Goal: Transaction & Acquisition: Purchase product/service

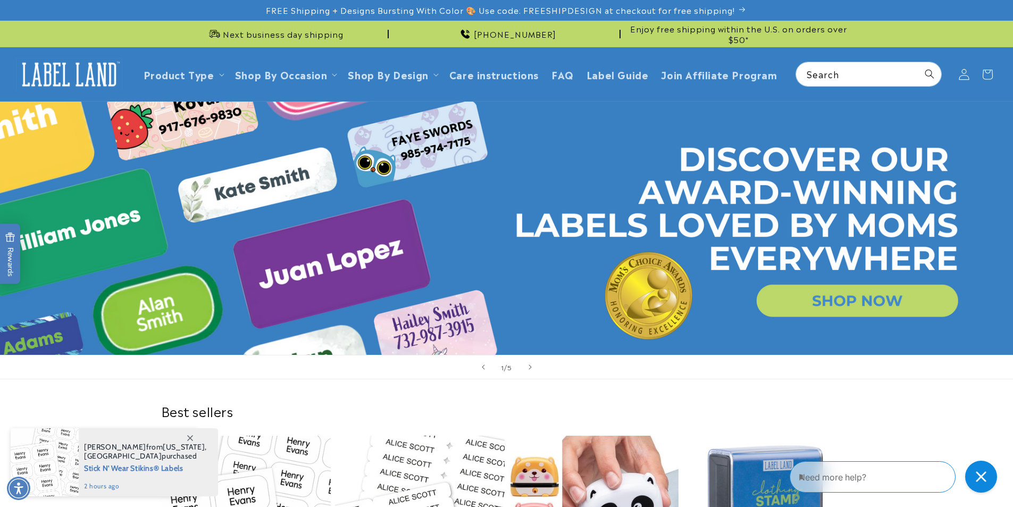
click at [967, 73] on icon at bounding box center [963, 74] width 11 height 11
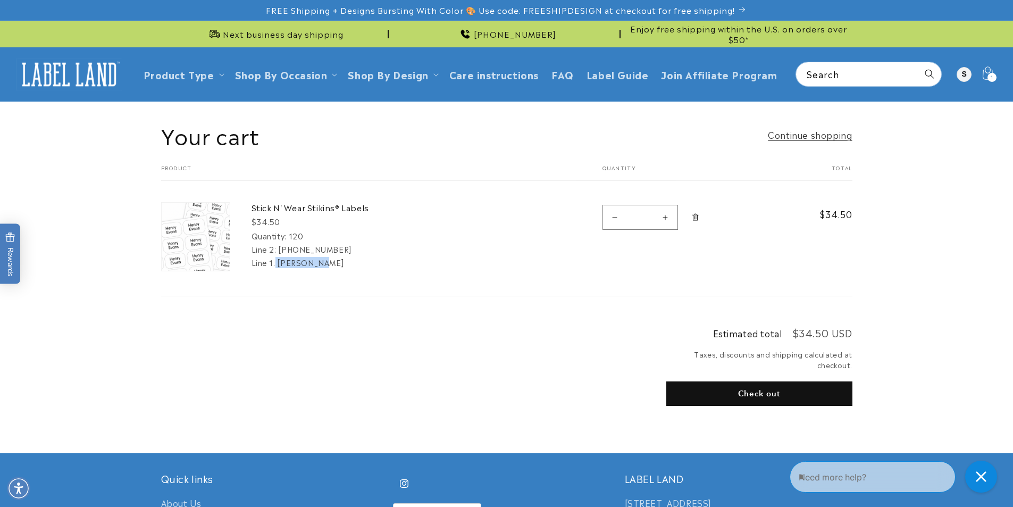
drag, startPoint x: 275, startPoint y: 263, endPoint x: 322, endPoint y: 262, distance: 46.3
click at [322, 262] on div "Line 1: Ellenbogen" at bounding box center [330, 262] width 159 height 11
click at [324, 262] on div "Line 1: Ellenbogen" at bounding box center [330, 262] width 159 height 11
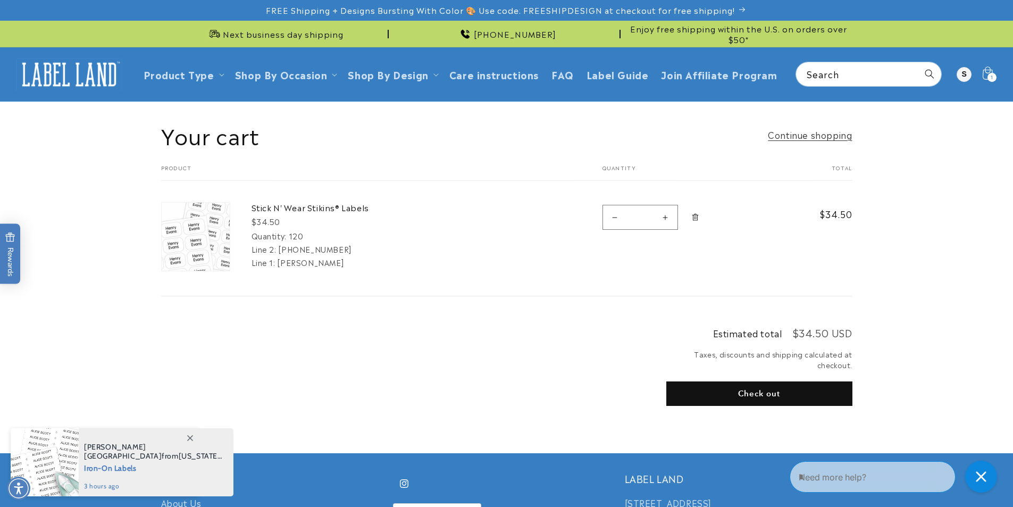
click at [721, 394] on button "Check out" at bounding box center [759, 393] width 186 height 24
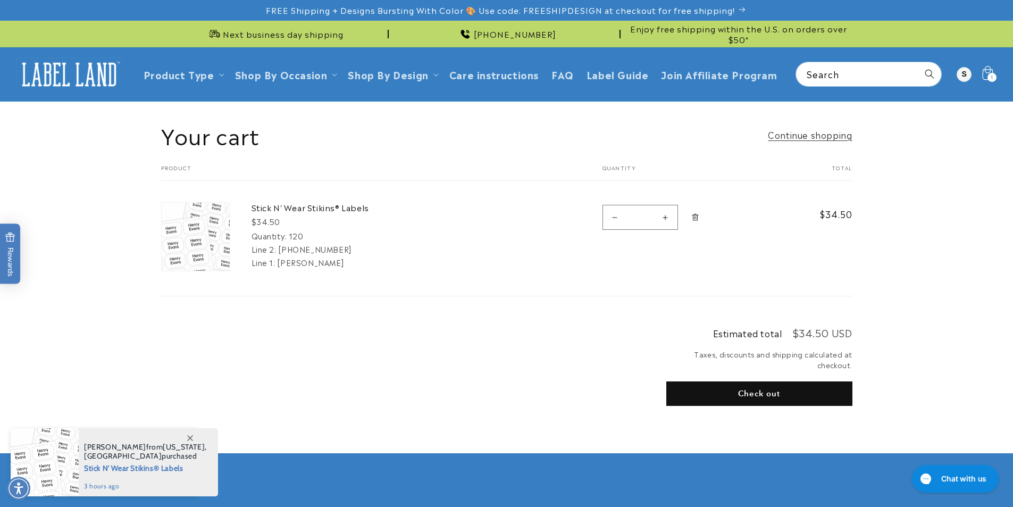
click at [989, 75] on div "1 1 item" at bounding box center [991, 77] width 9 height 9
click at [764, 391] on button "Check out" at bounding box center [759, 393] width 186 height 24
